Goal: Task Accomplishment & Management: Use online tool/utility

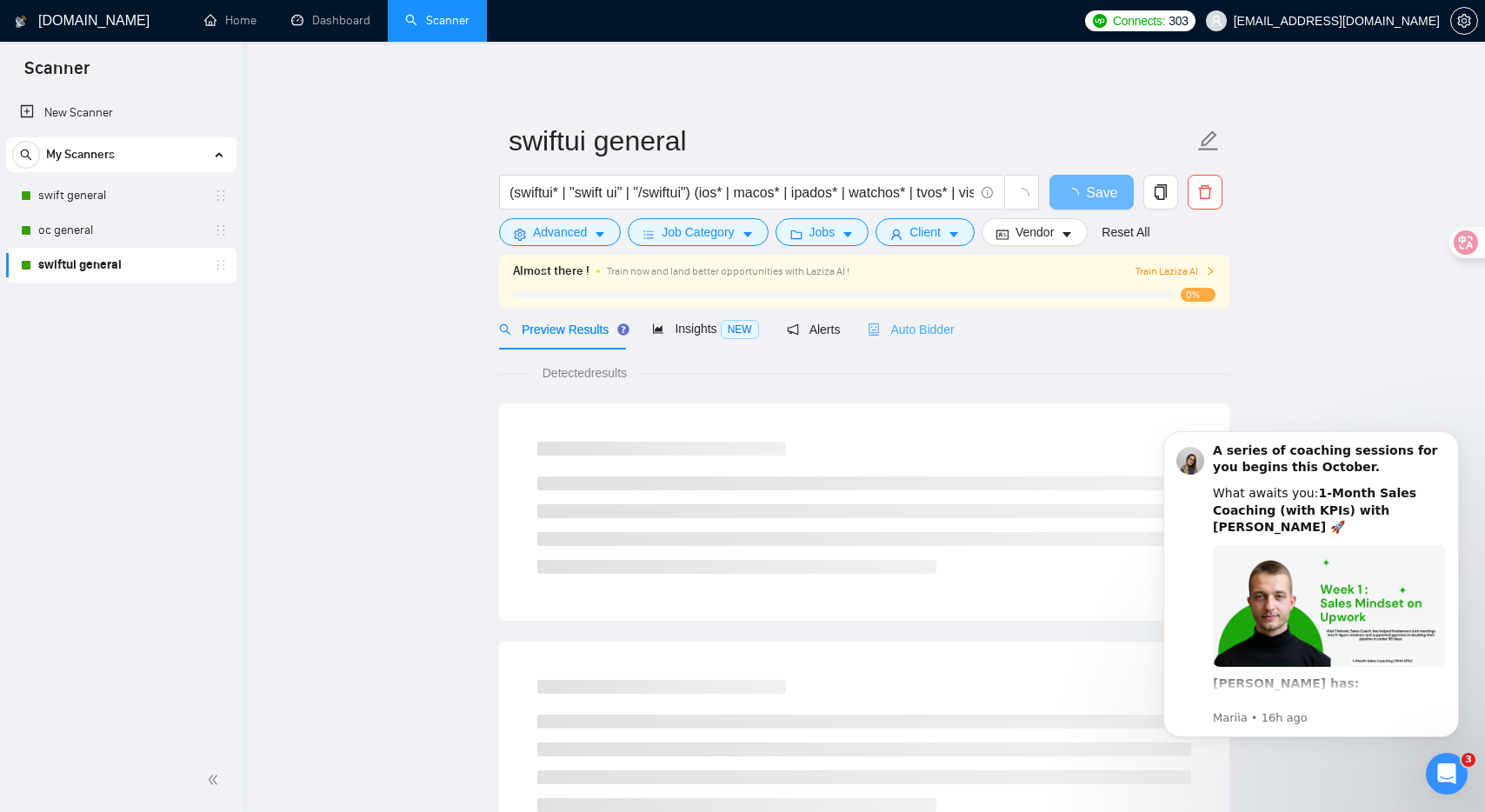
scroll to position [3, 0]
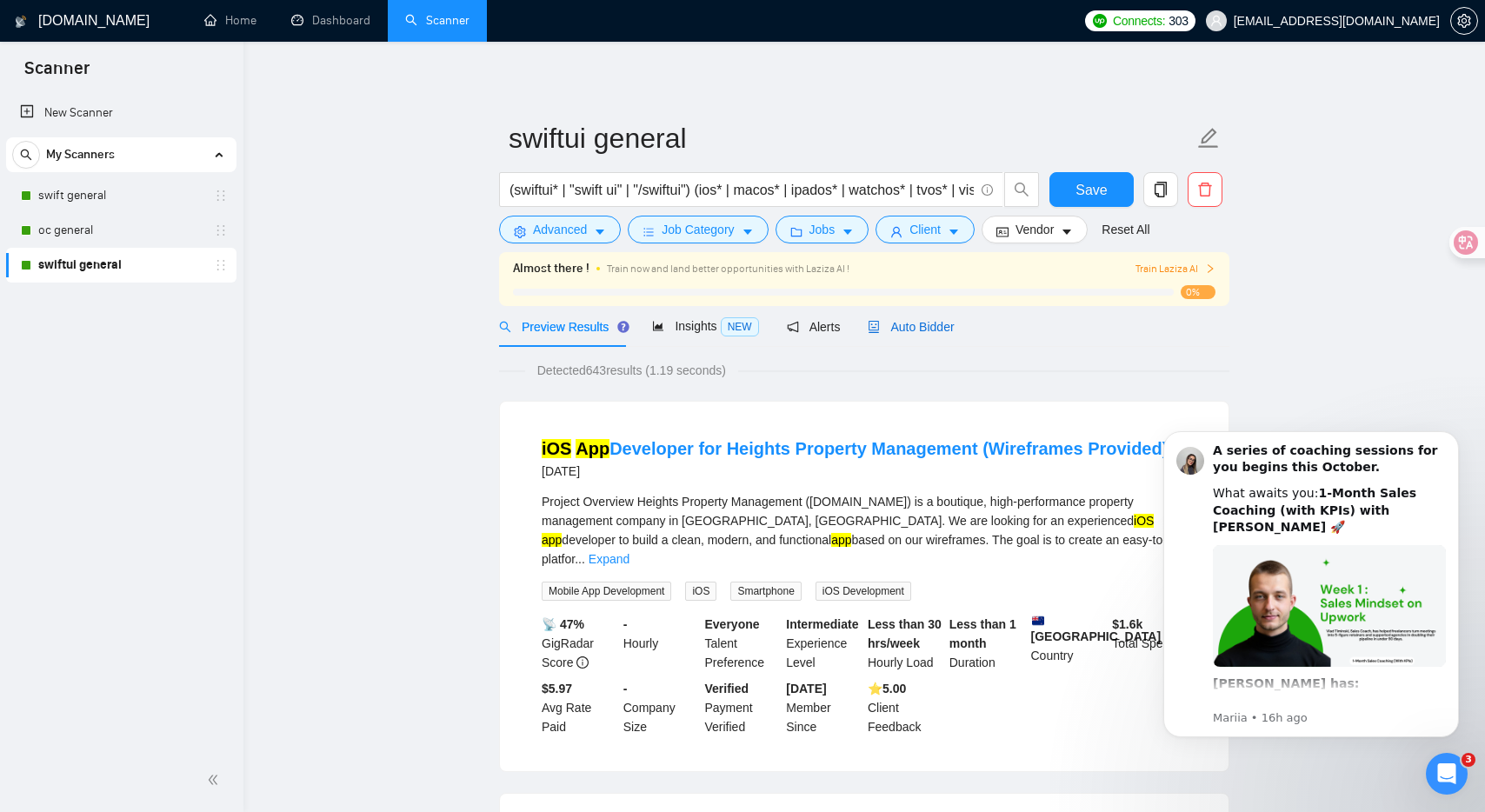
click at [923, 329] on span "Auto Bidder" at bounding box center [910, 326] width 86 height 14
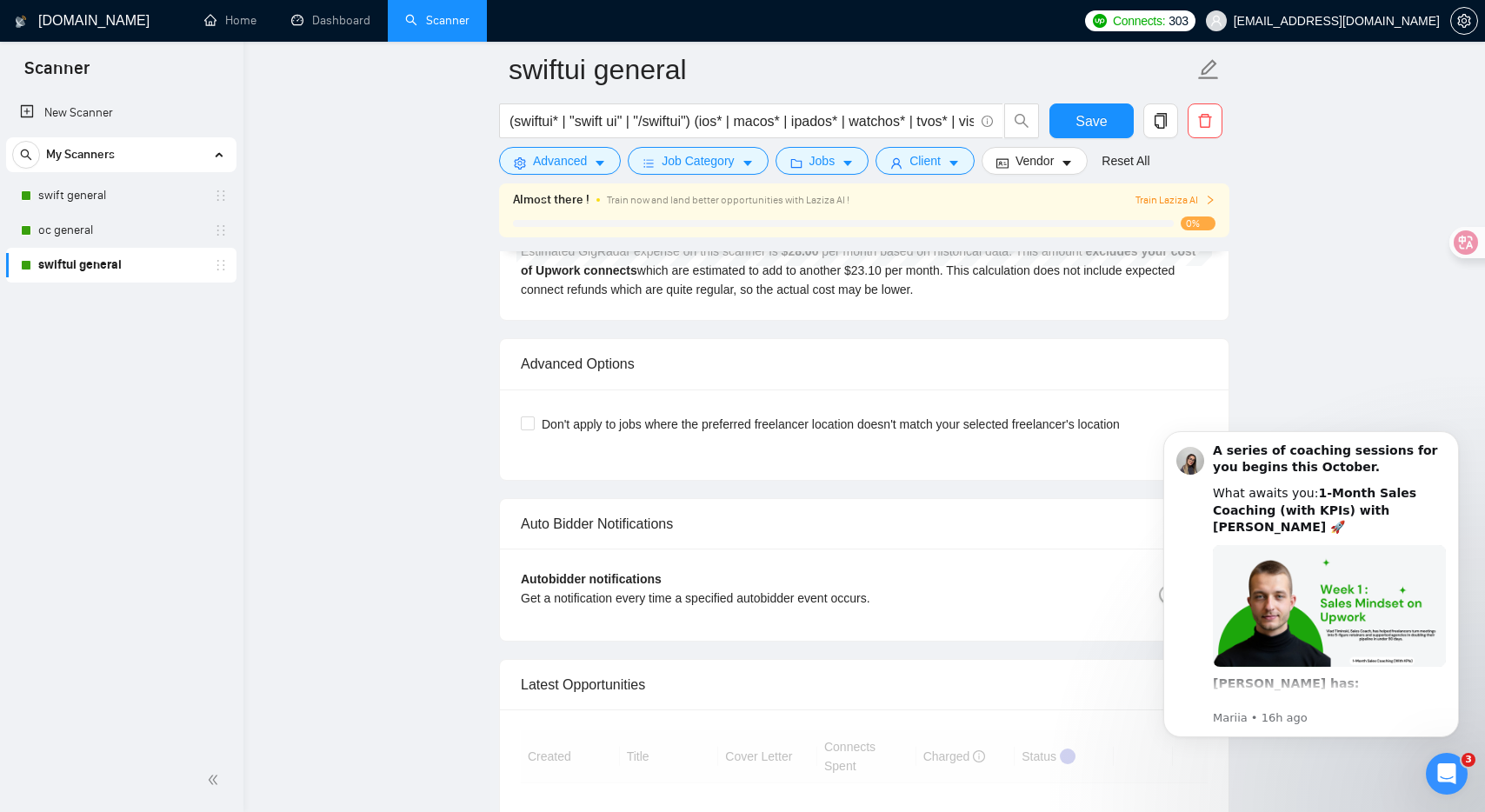
scroll to position [4054, 0]
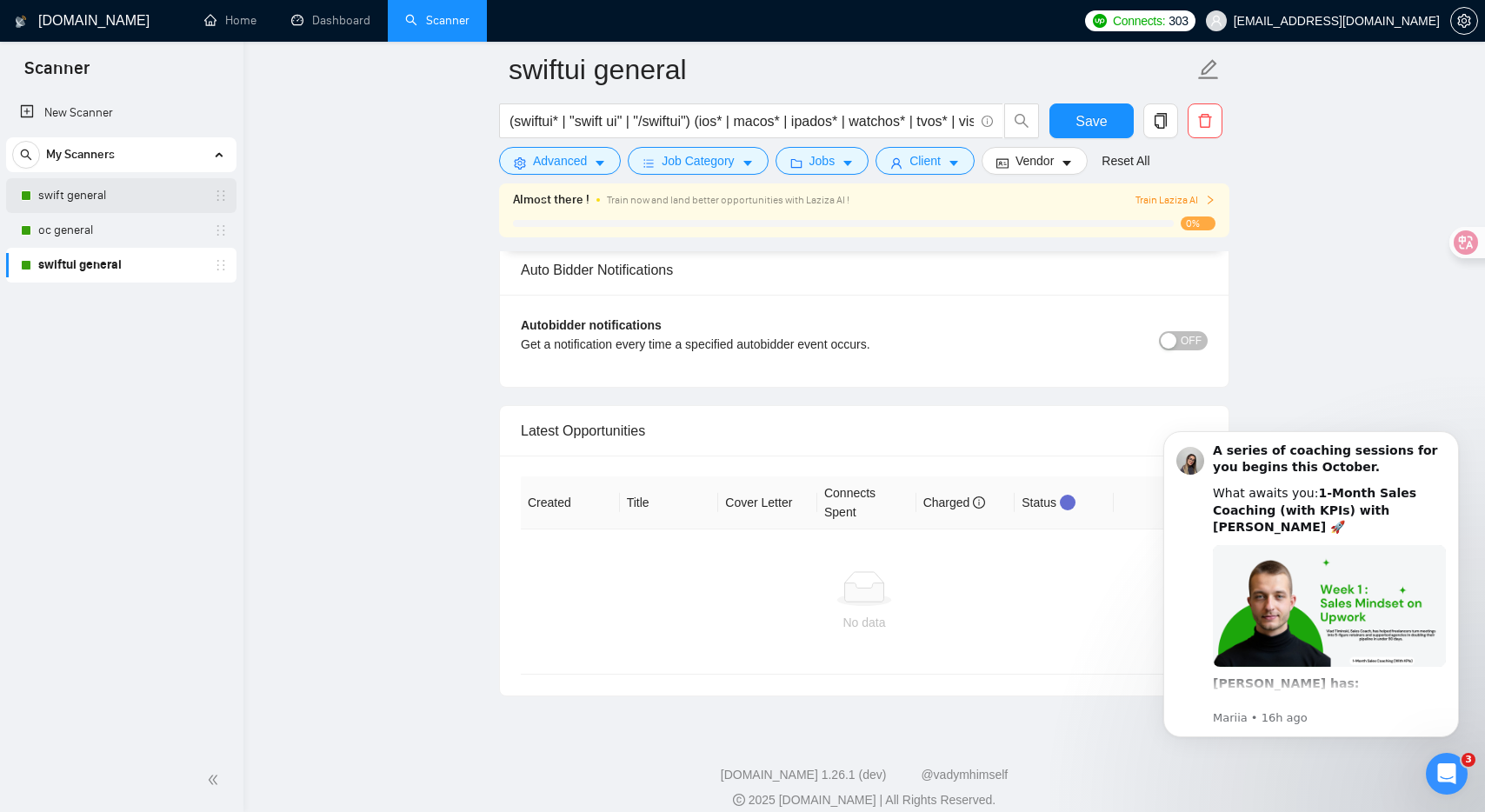
click at [56, 201] on link "swift general" at bounding box center [121, 195] width 165 height 35
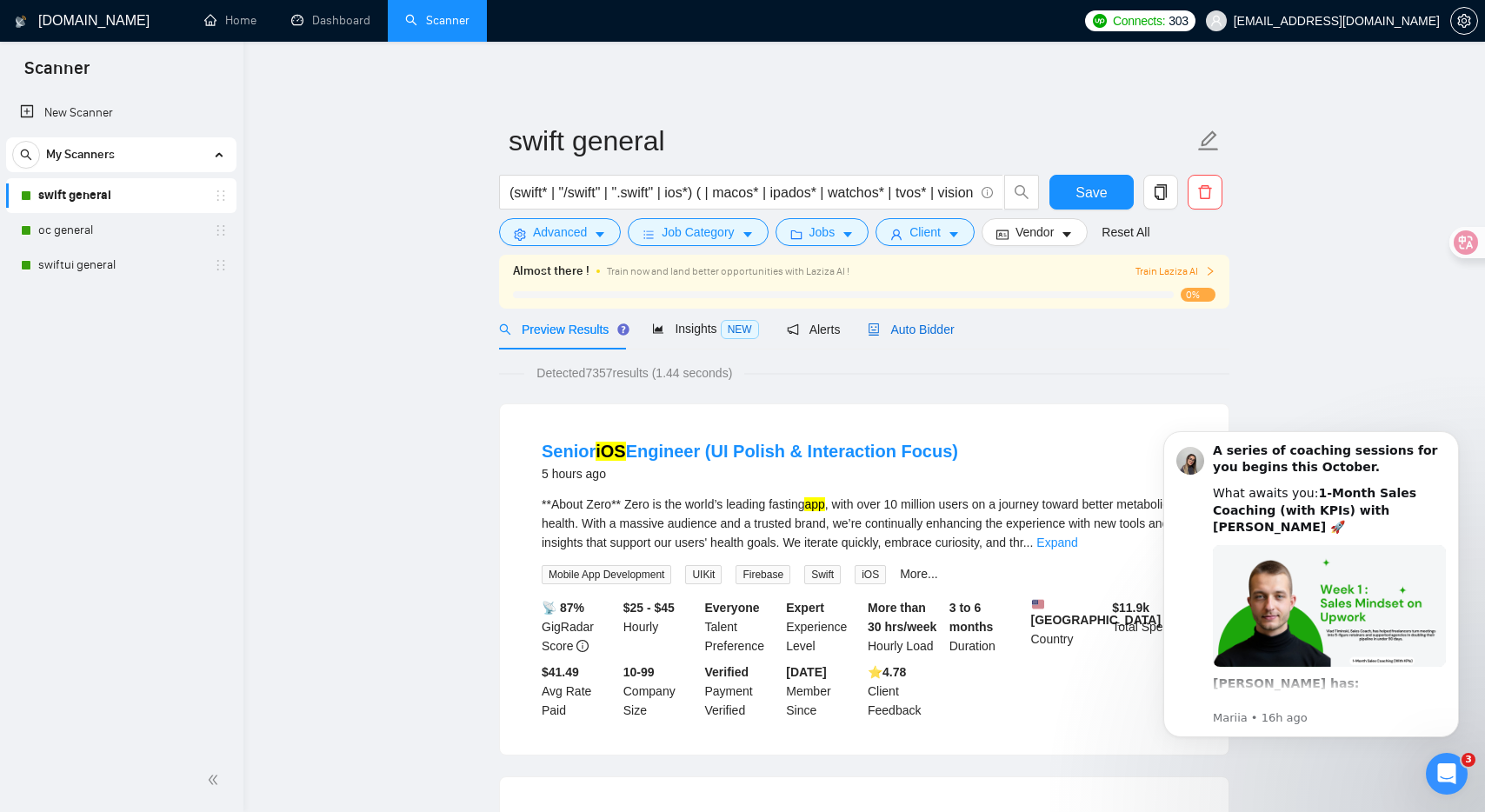
click at [939, 331] on span "Auto Bidder" at bounding box center [910, 329] width 86 height 14
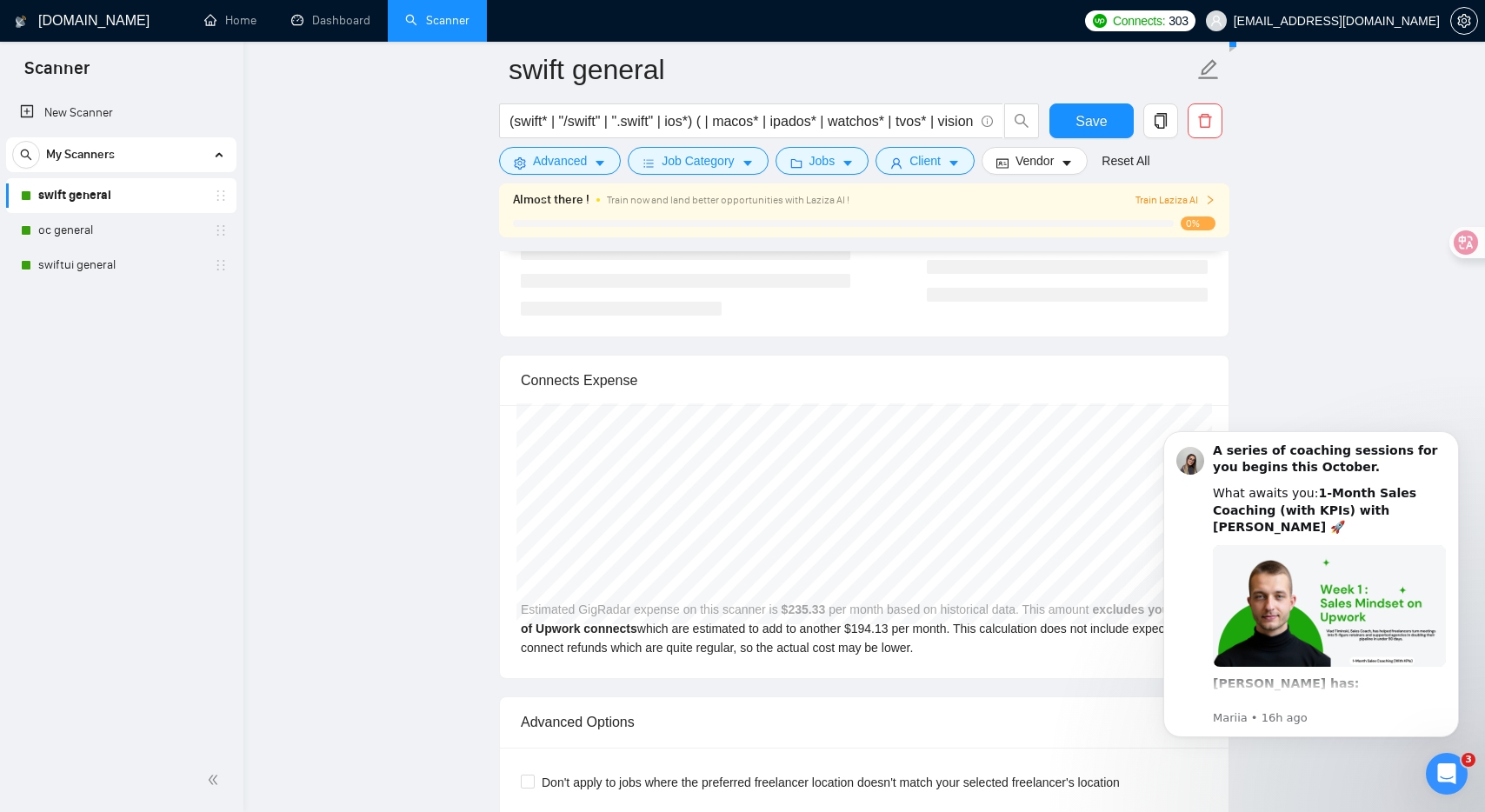
scroll to position [4156, 0]
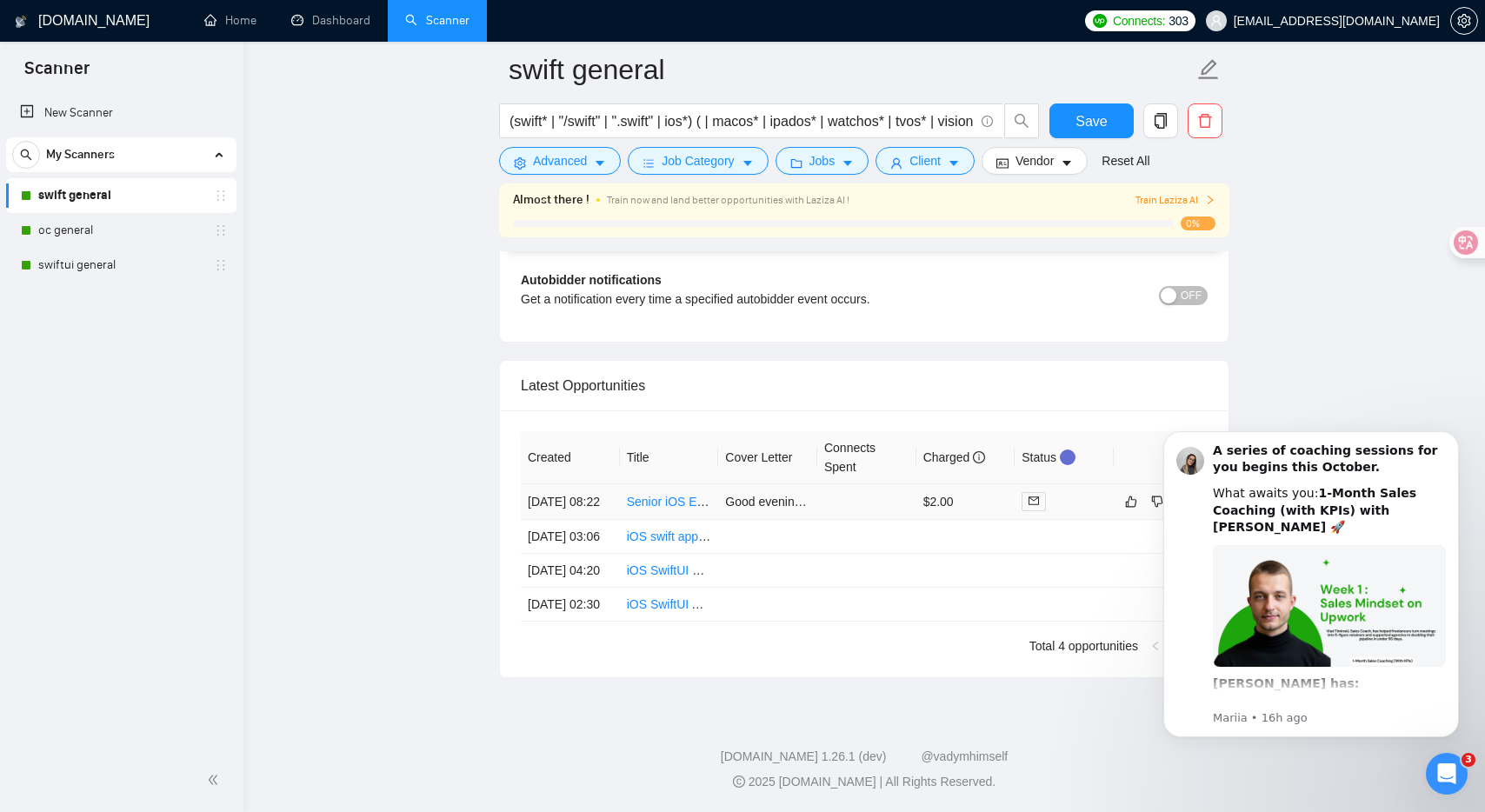
click at [637, 495] on link "Senior iOS Engineer (UI Polish & Interaction Focus)" at bounding box center [767, 501] width 279 height 14
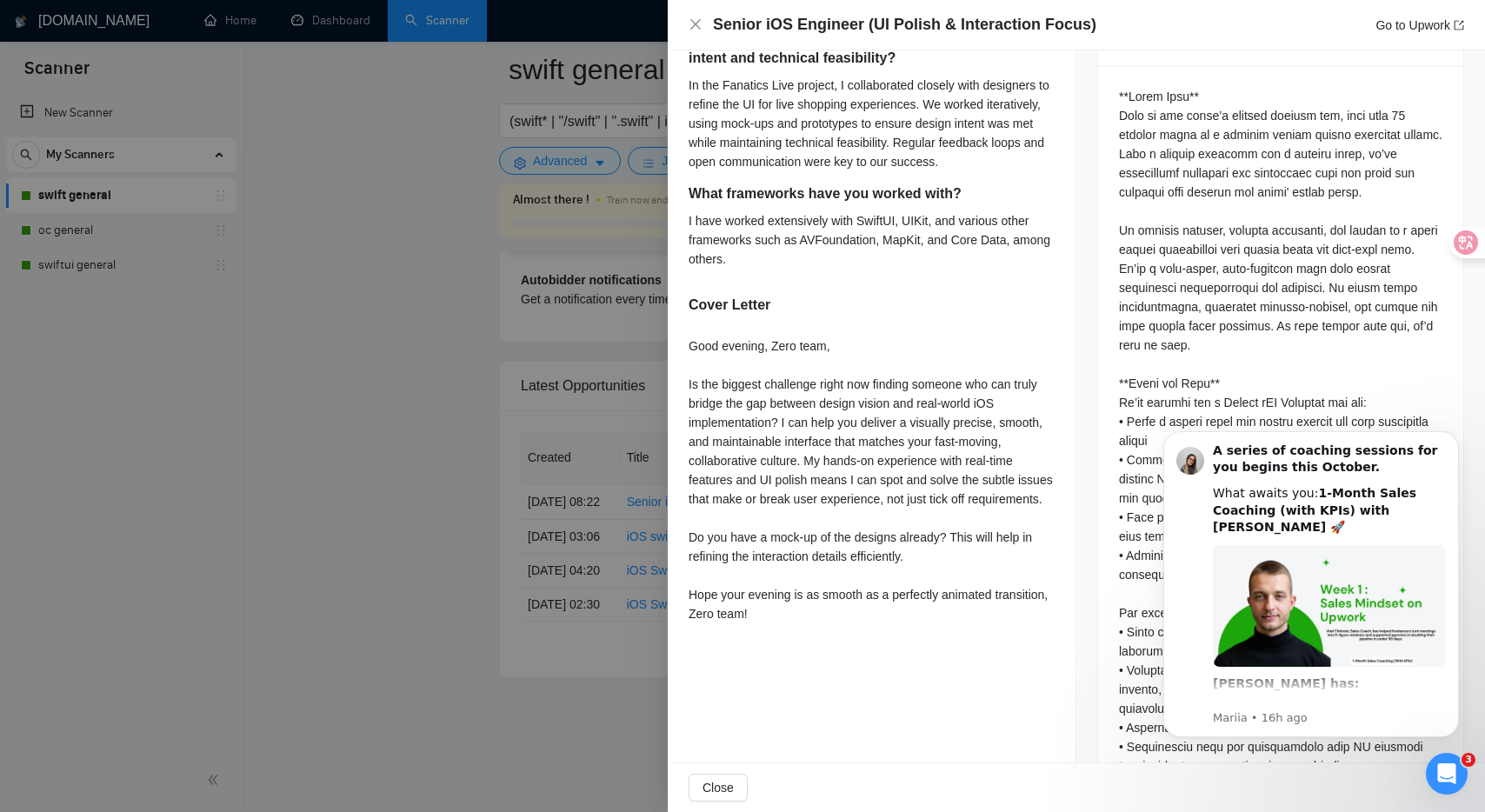
scroll to position [759, 0]
click at [1452, 434] on icon "Dismiss notification" at bounding box center [1453, 436] width 6 height 6
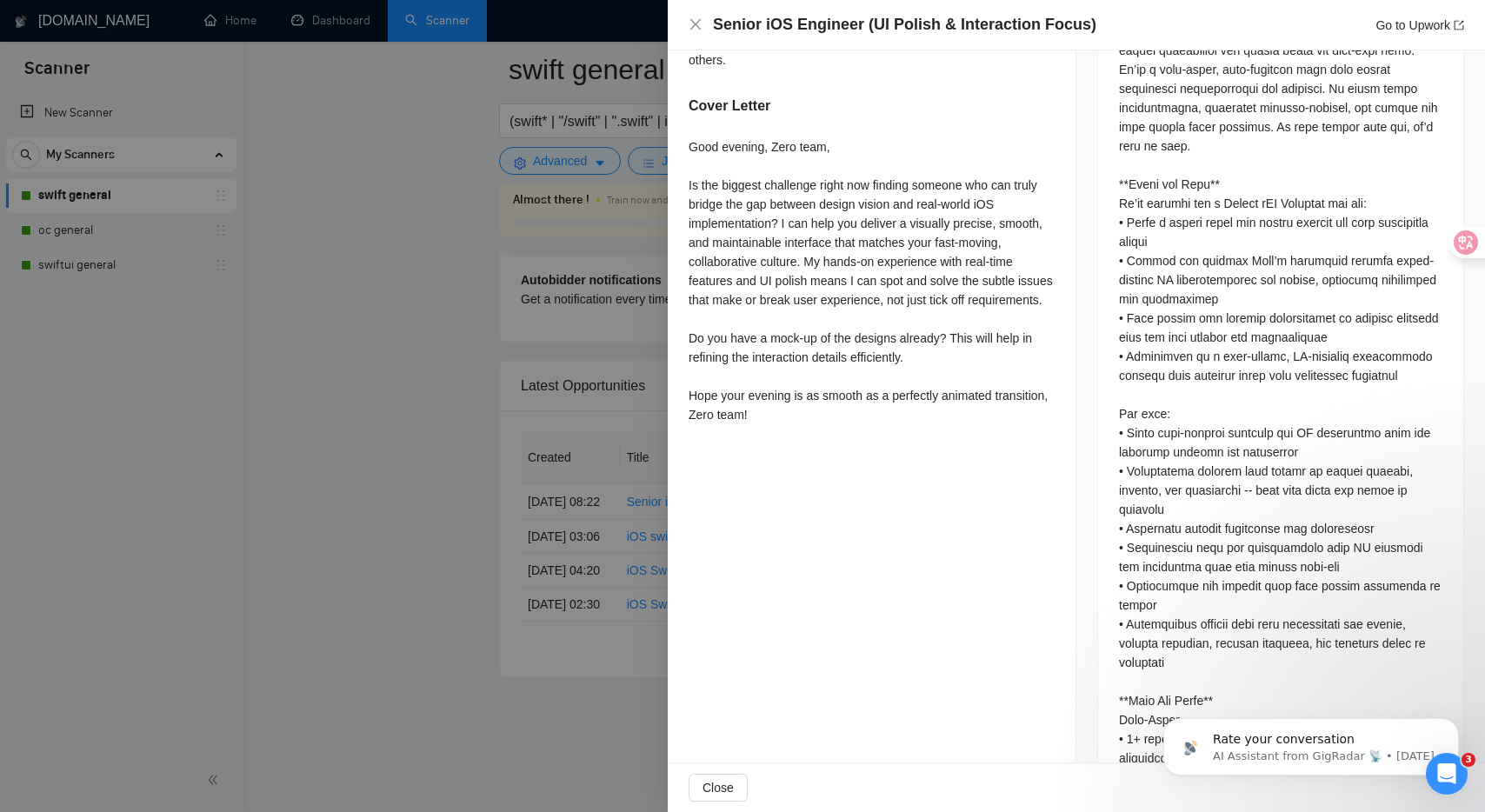
scroll to position [0, 0]
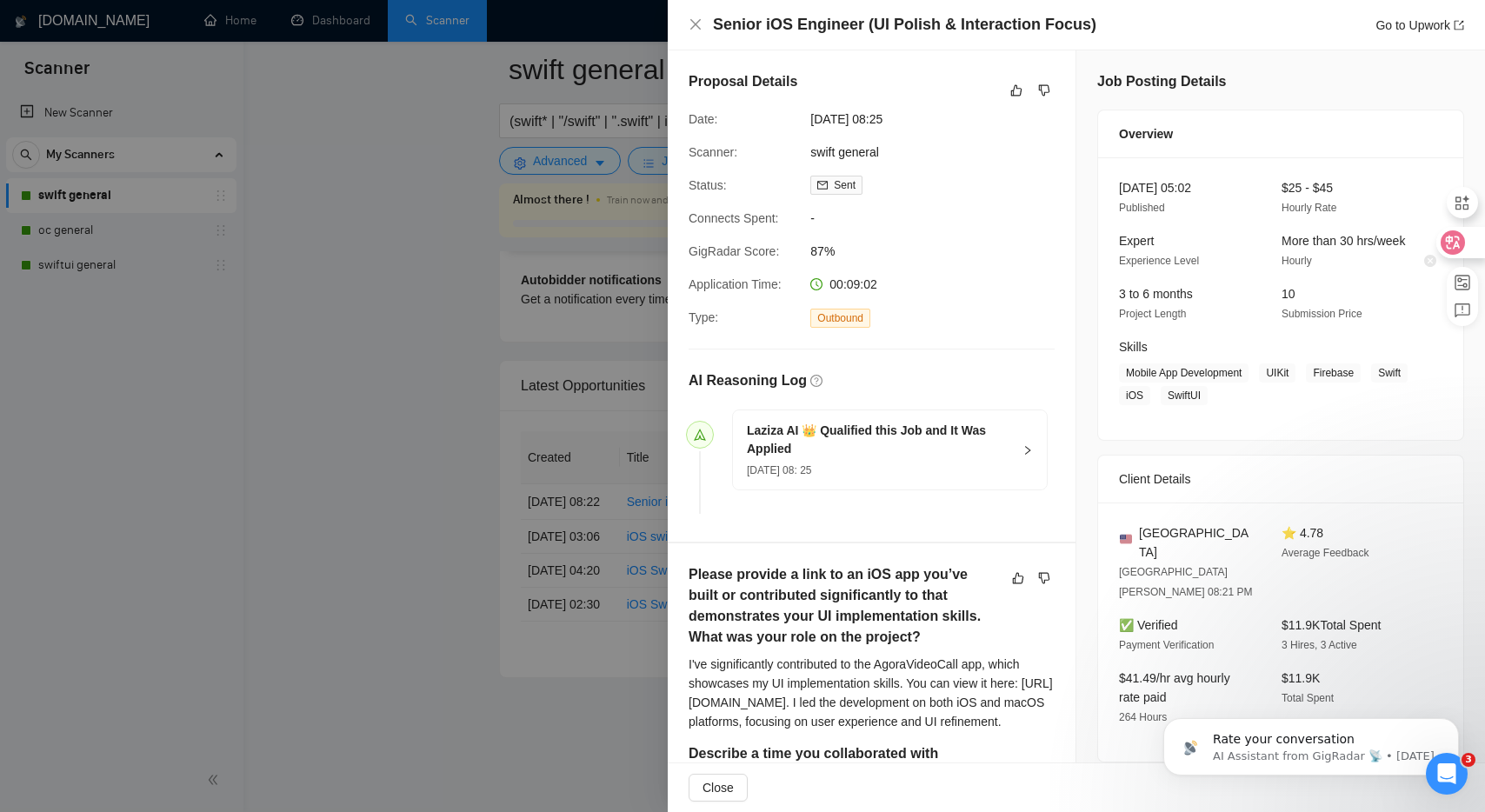
click at [1471, 242] on div at bounding box center [1459, 242] width 46 height 32
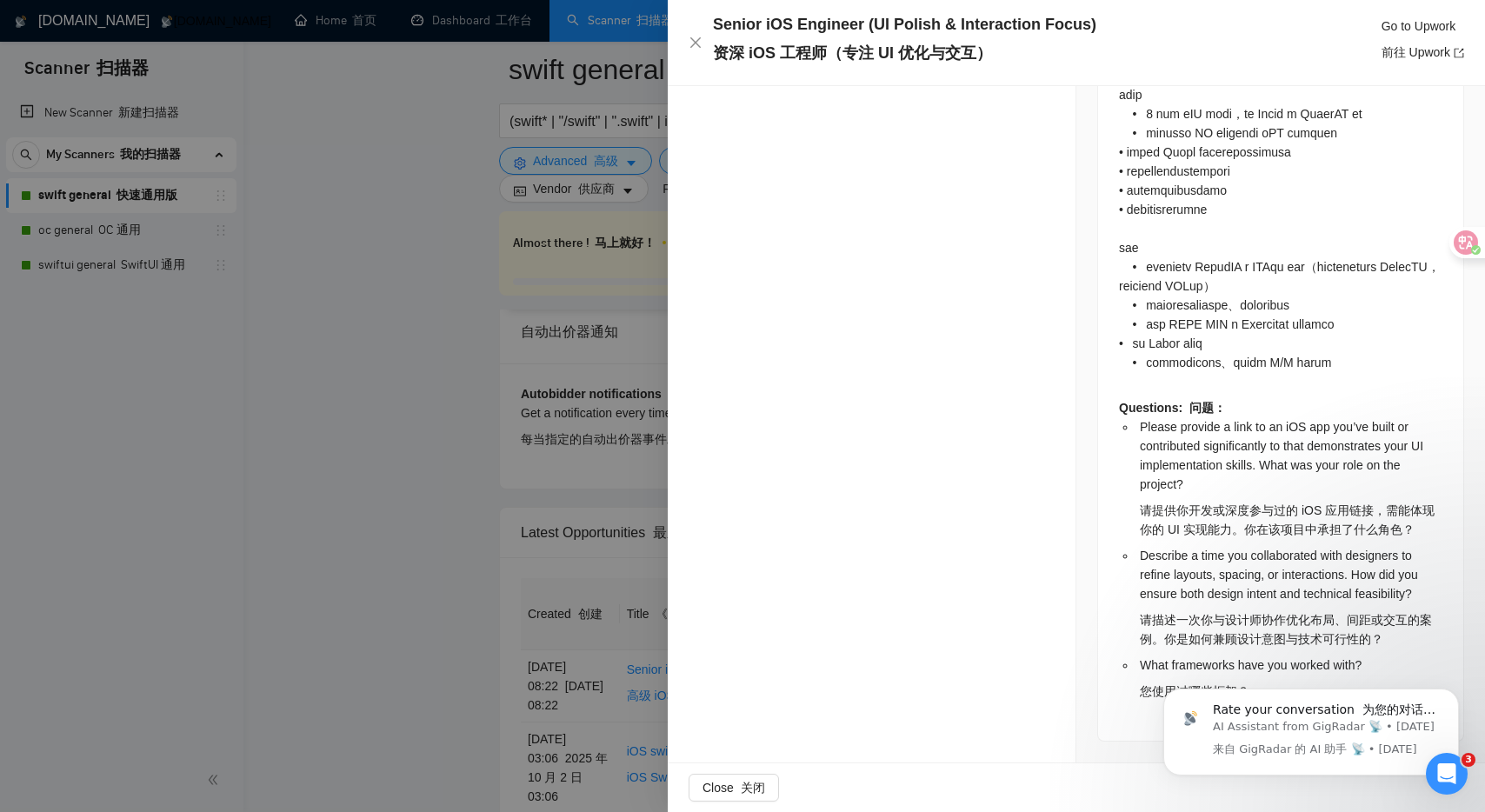
scroll to position [2899, 0]
click at [564, 179] on div at bounding box center [742, 406] width 1485 height 812
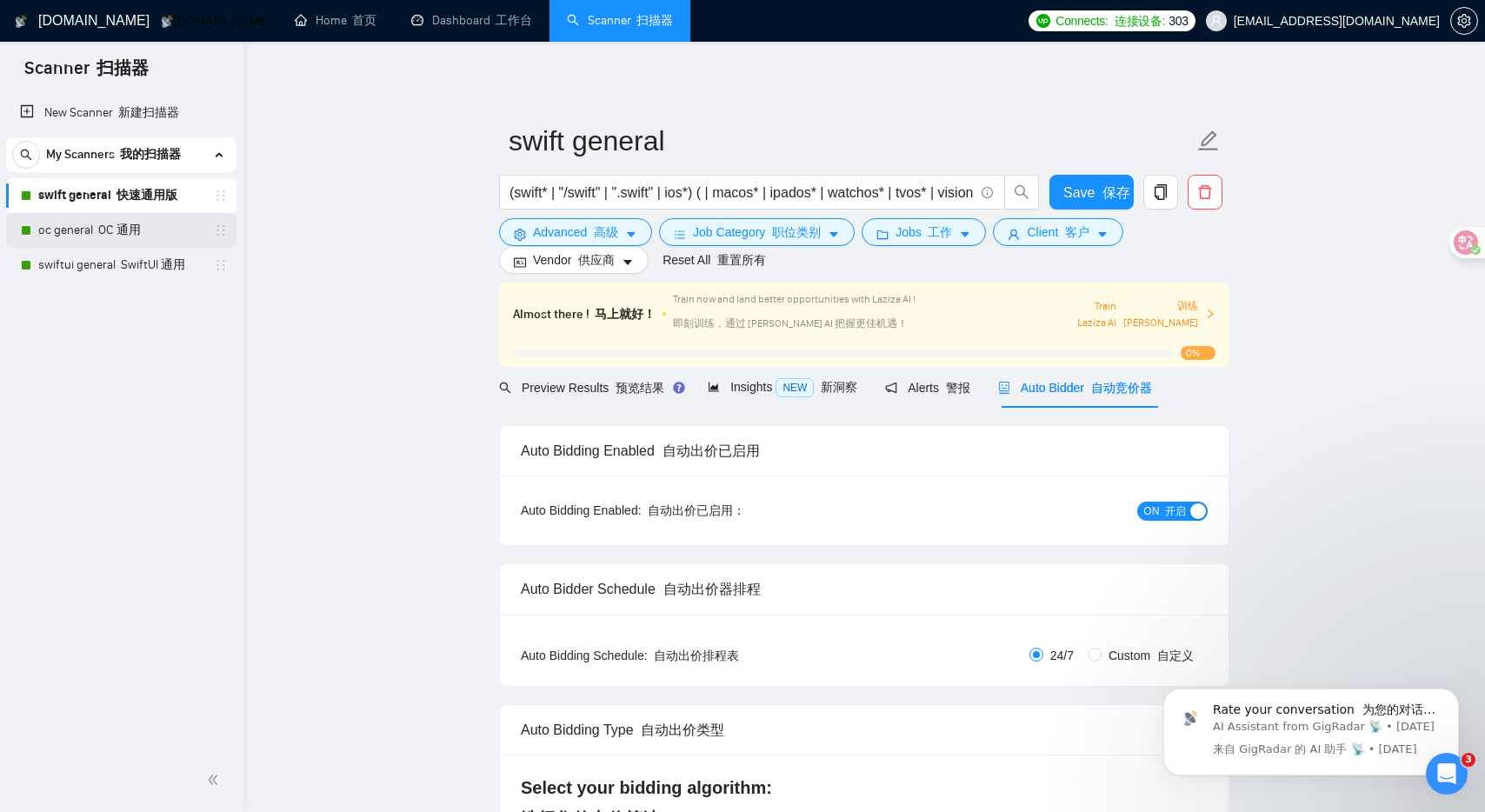
click at [118, 226] on link "oc general OC 通用" at bounding box center [121, 229] width 165 height 35
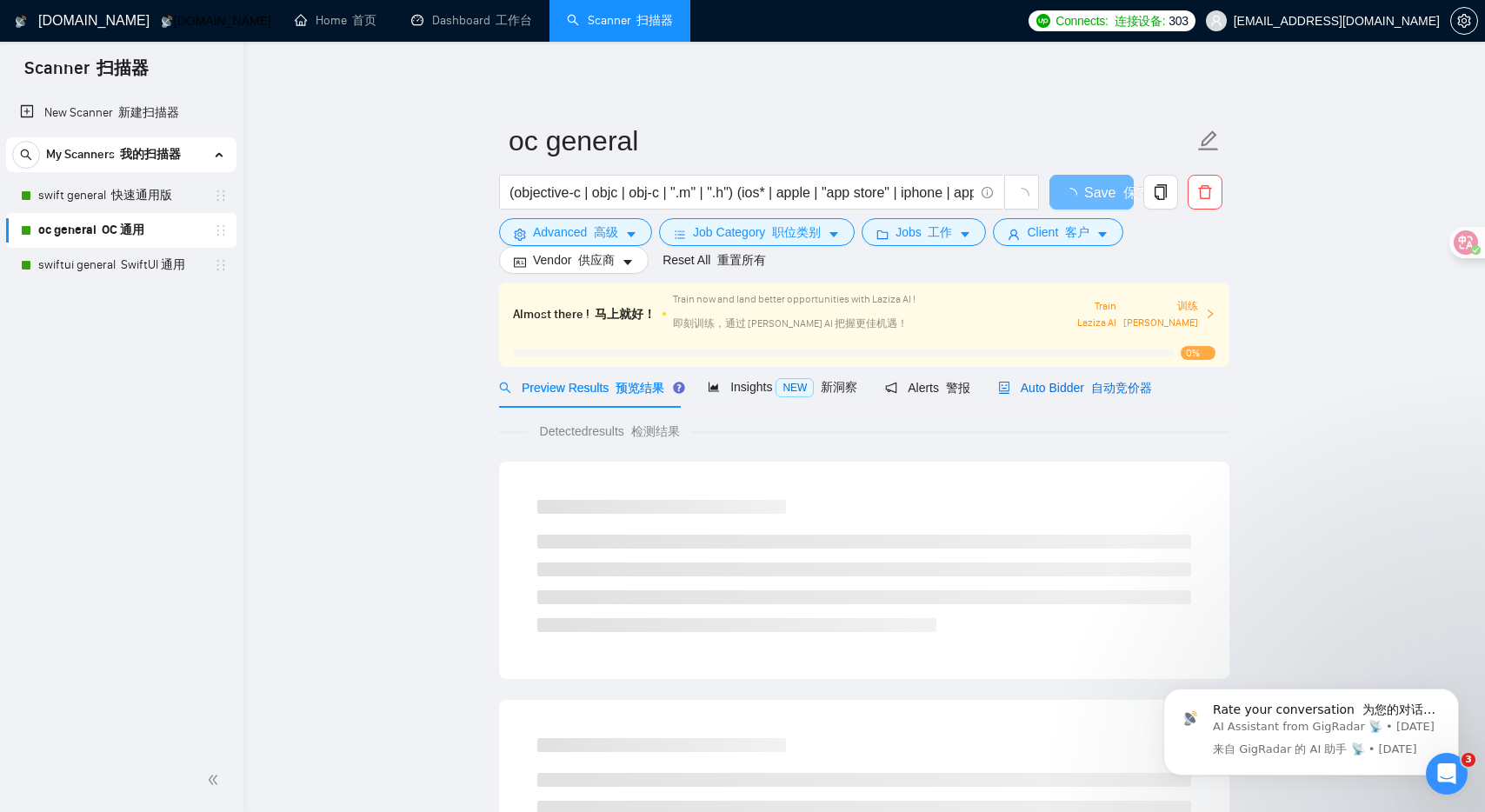
click at [1045, 382] on span "Auto Bidder 自动竞价器" at bounding box center [1075, 388] width 154 height 14
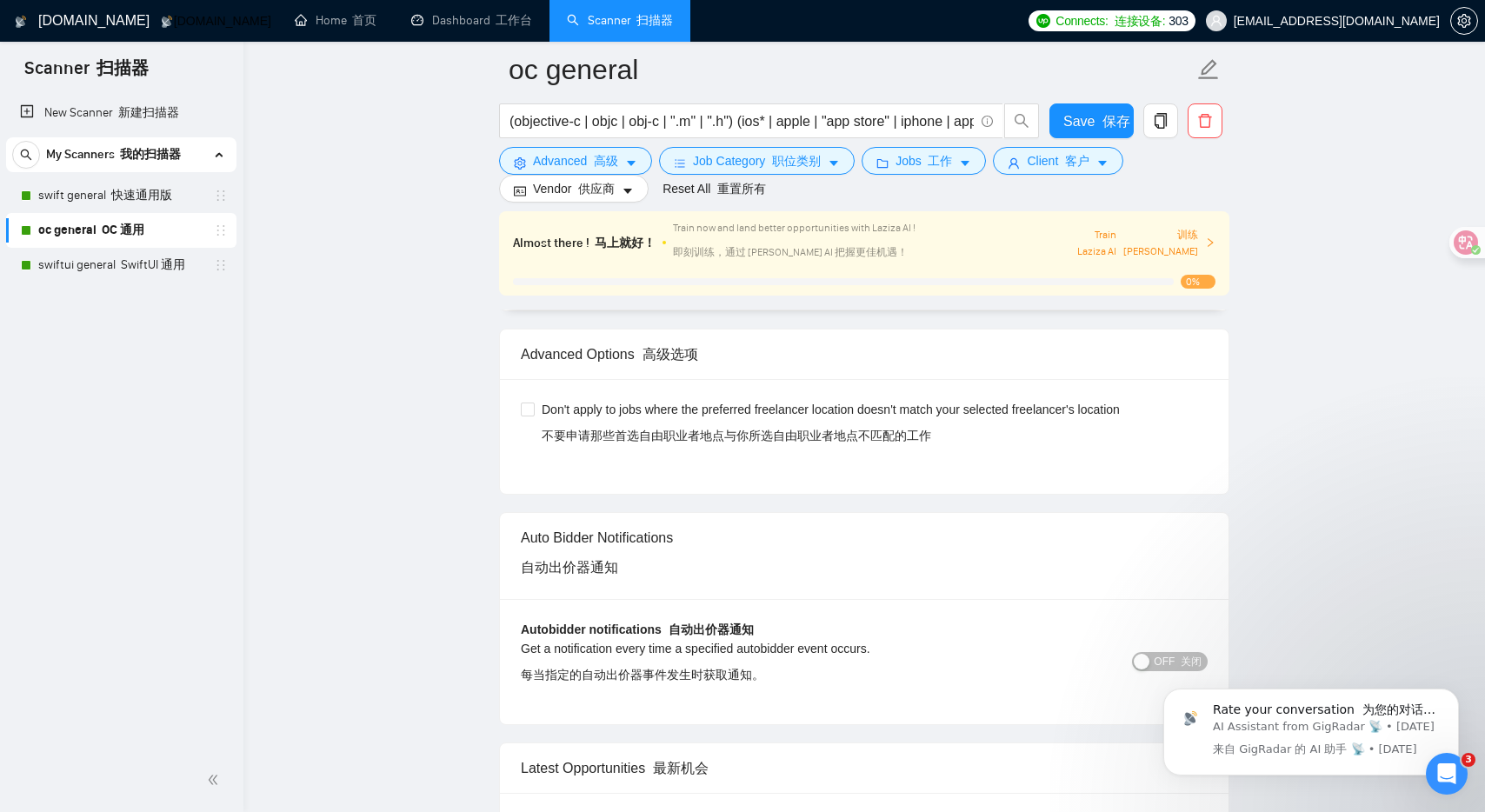
scroll to position [4387, 0]
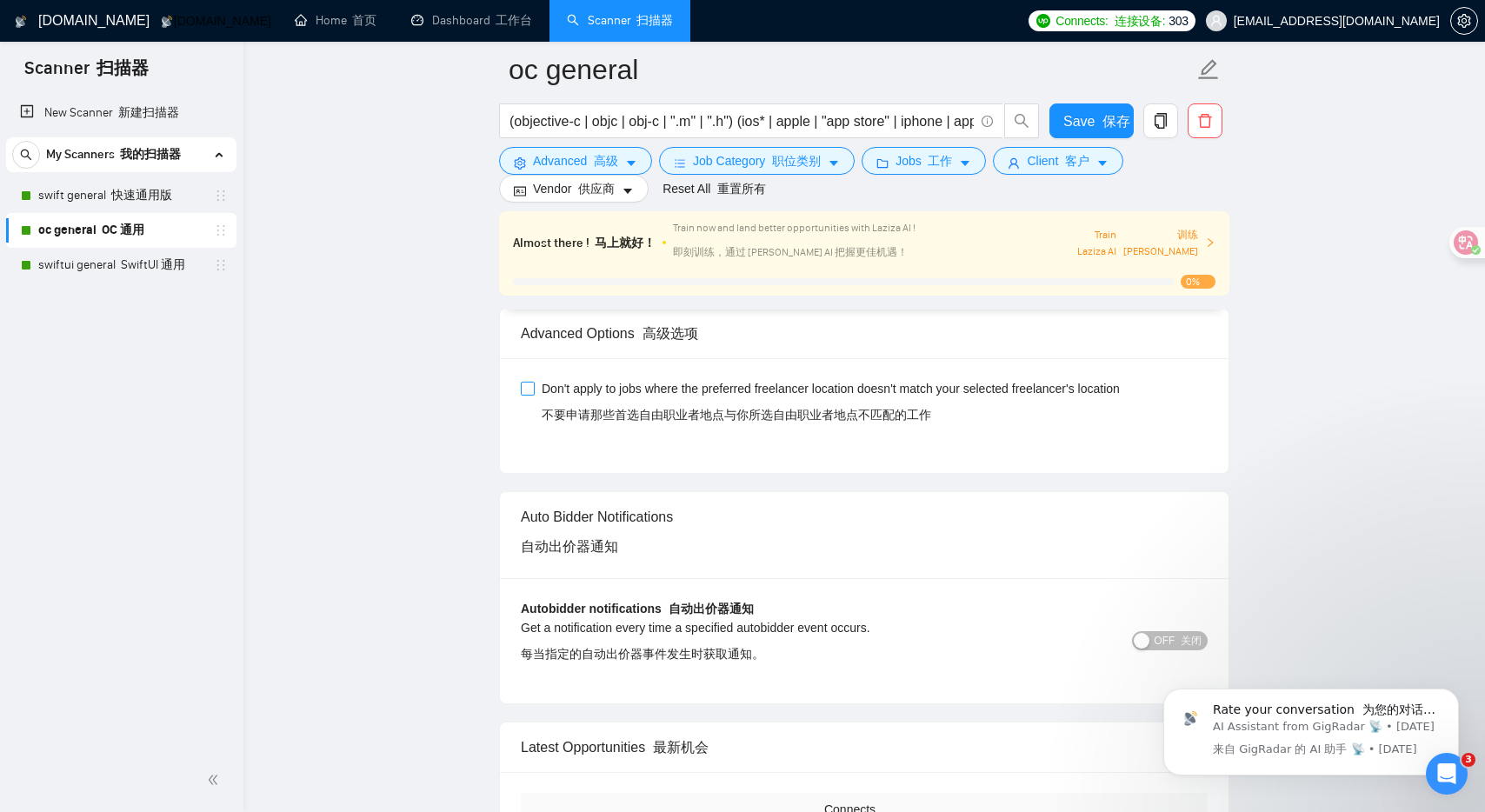
click at [543, 379] on span "[PERSON_NAME]'t apply to jobs where the preferred freelancer location doesn't m…" at bounding box center [831, 405] width 593 height 52
click at [533, 382] on input "[PERSON_NAME]'t apply to jobs where the preferred freelancer location doesn't m…" at bounding box center [527, 388] width 12 height 12
checkbox input "true"
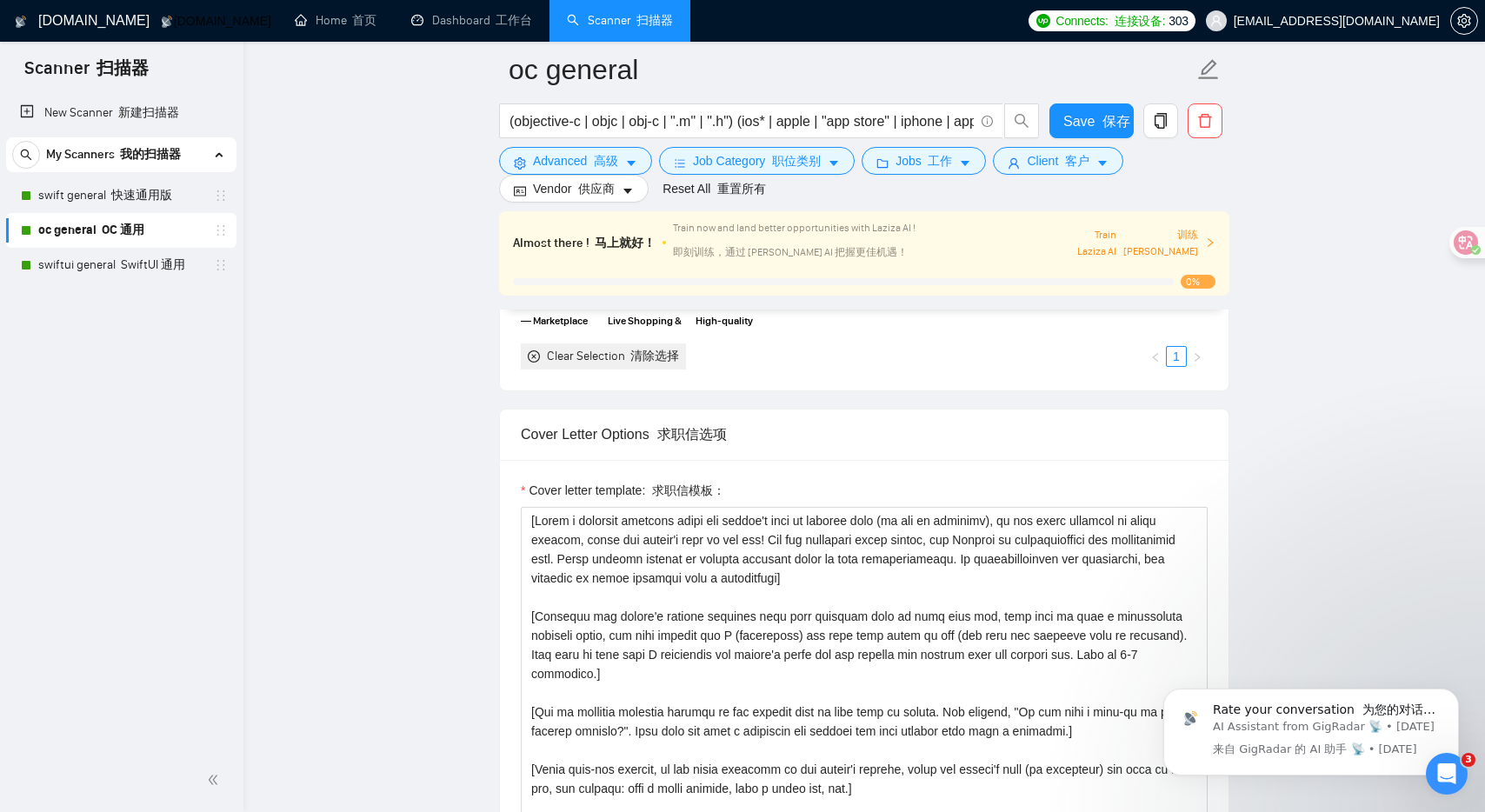
scroll to position [2083, 0]
click at [135, 198] on link "swift general 快速通用版" at bounding box center [121, 195] width 165 height 35
